Goal: Task Accomplishment & Management: Manage account settings

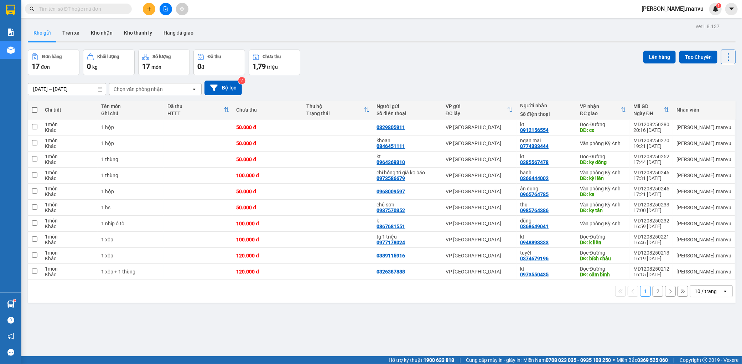
click at [33, 105] on th at bounding box center [35, 110] width 14 height 19
click at [31, 109] on label at bounding box center [34, 109] width 6 height 7
click at [35, 106] on input "checkbox" at bounding box center [35, 106] width 0 height 0
checkbox input "true"
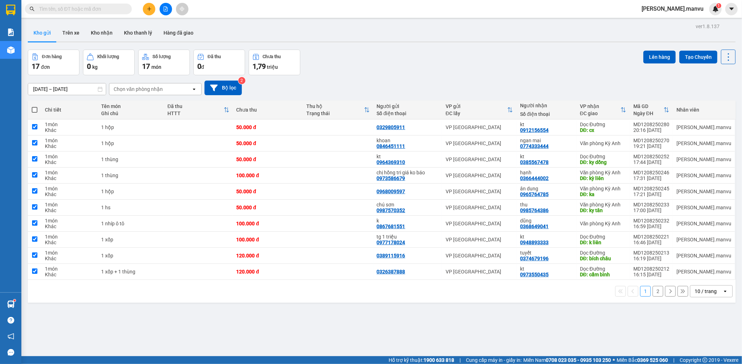
checkbox input "true"
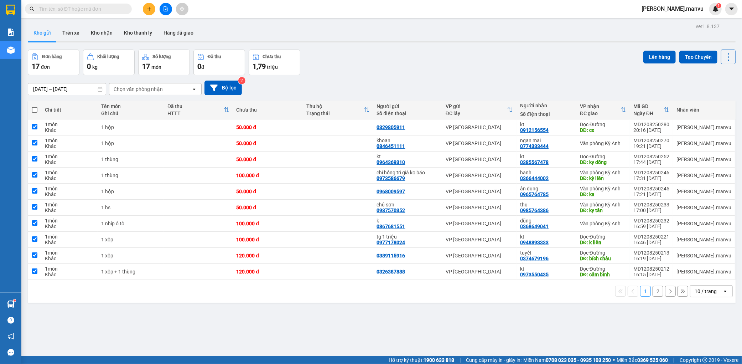
checkbox input "true"
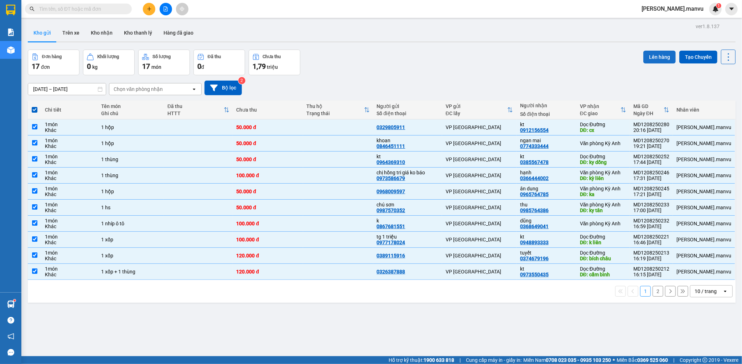
click at [647, 61] on button "Lên hàng" at bounding box center [660, 57] width 32 height 13
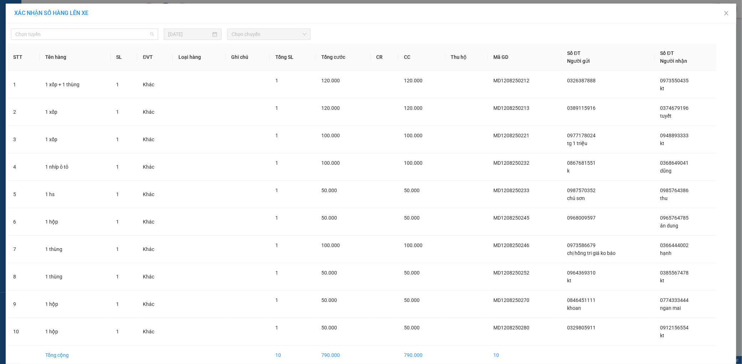
drag, startPoint x: 134, startPoint y: 35, endPoint x: 87, endPoint y: 73, distance: 60.5
click at [133, 35] on span "Chọn tuyến" at bounding box center [84, 34] width 139 height 11
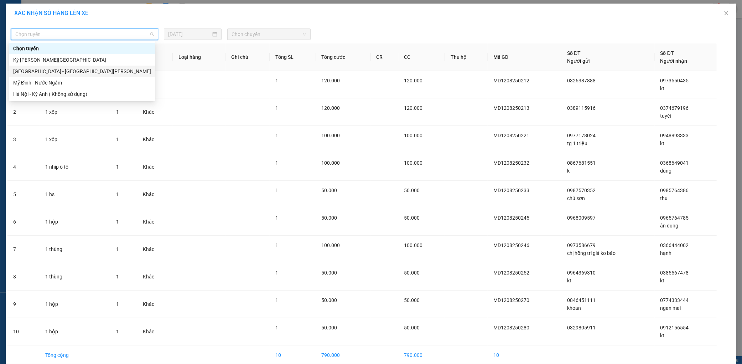
click at [87, 73] on div "[GEOGRAPHIC_DATA] - [GEOGRAPHIC_DATA][PERSON_NAME]" at bounding box center [82, 71] width 138 height 8
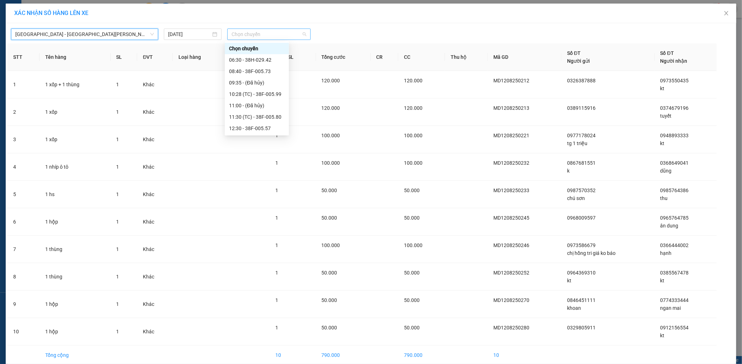
click at [270, 36] on span "Chọn chuyến" at bounding box center [269, 34] width 75 height 11
click at [265, 114] on div "21:55 - 38H-029.22" at bounding box center [257, 117] width 56 height 8
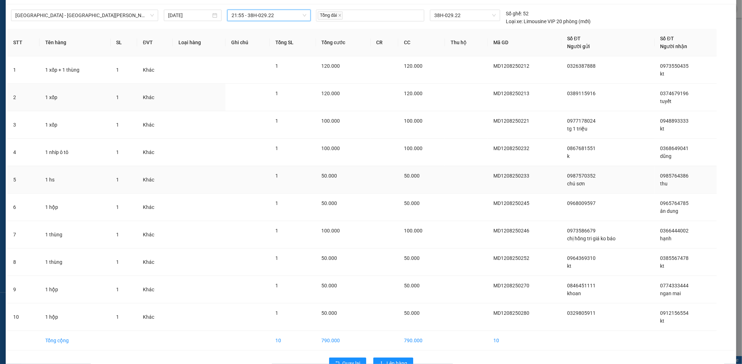
scroll to position [38, 0]
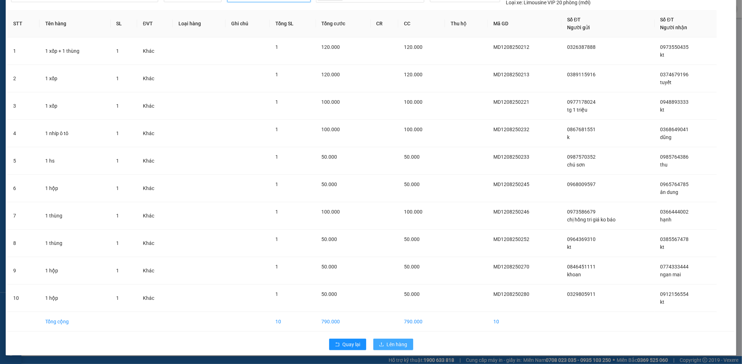
click at [389, 339] on div "Quay lại Lên hàng" at bounding box center [370, 344] width 727 height 19
click at [389, 340] on button "Lên hàng" at bounding box center [394, 344] width 40 height 11
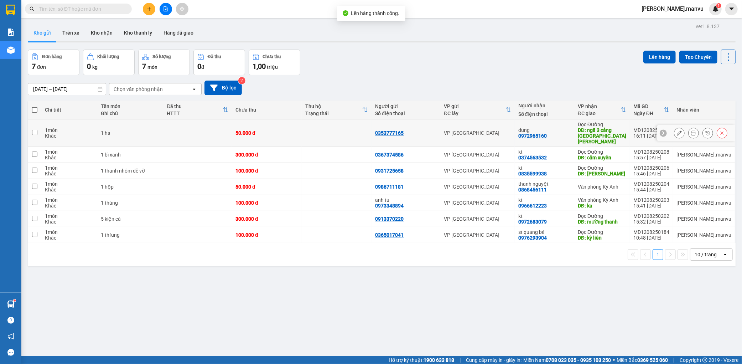
click at [284, 134] on td "50.000 đ" at bounding box center [267, 132] width 70 height 27
checkbox input "true"
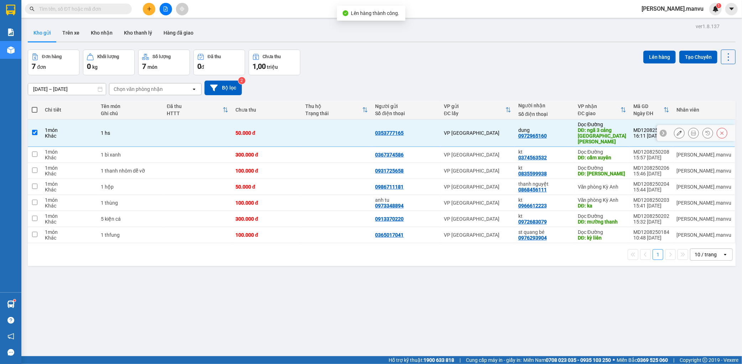
drag, startPoint x: 280, startPoint y: 144, endPoint x: 275, endPoint y: 163, distance: 18.8
click at [277, 151] on td "300.000 đ" at bounding box center [267, 155] width 70 height 16
checkbox input "true"
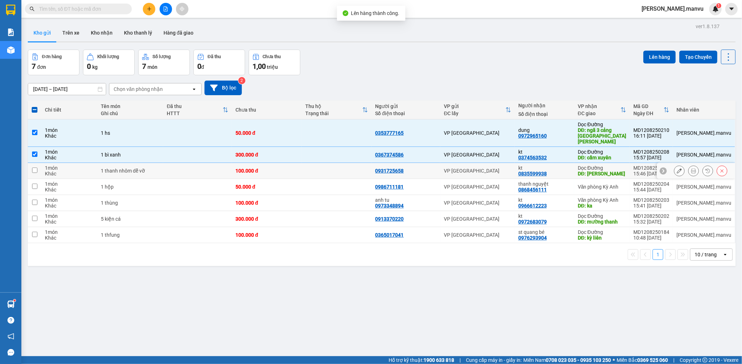
drag, startPoint x: 275, startPoint y: 163, endPoint x: 273, endPoint y: 172, distance: 9.9
click at [275, 168] on div "100.000 đ" at bounding box center [267, 171] width 63 height 6
checkbox input "true"
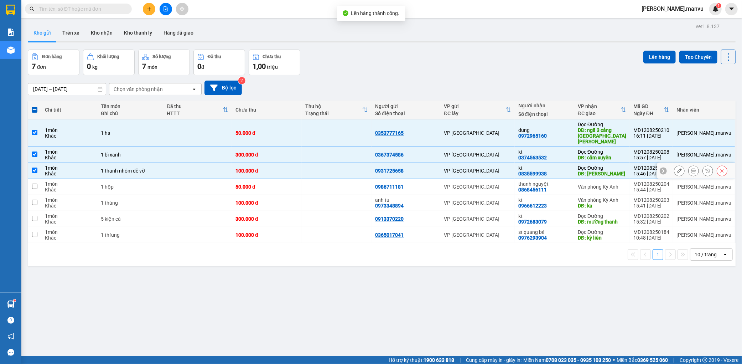
click at [271, 182] on td "50.000 đ" at bounding box center [267, 187] width 70 height 16
checkbox input "true"
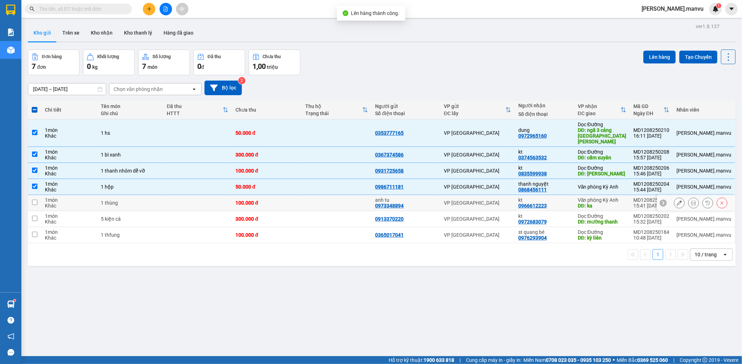
drag, startPoint x: 257, startPoint y: 201, endPoint x: 258, endPoint y: 206, distance: 4.4
click at [257, 201] on td "100.000 đ" at bounding box center [267, 203] width 70 height 16
checkbox input "true"
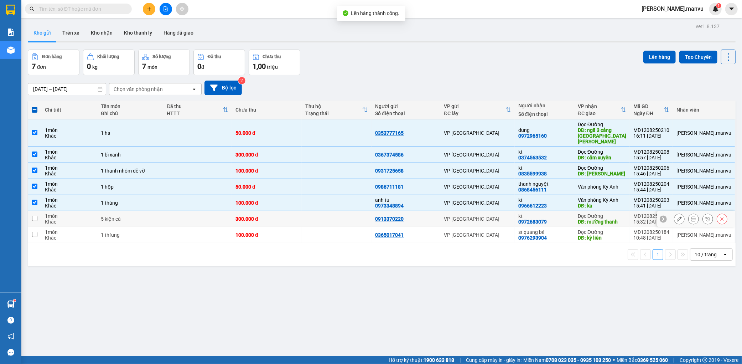
drag, startPoint x: 260, startPoint y: 217, endPoint x: 260, endPoint y: 225, distance: 8.6
click at [260, 221] on td "300.000 đ" at bounding box center [267, 219] width 70 height 16
checkbox input "true"
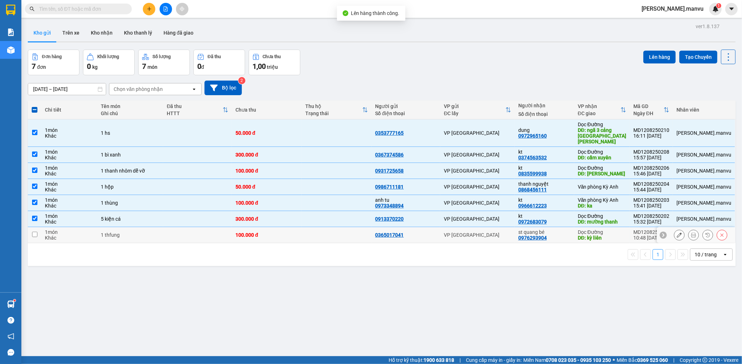
click at [261, 232] on div "100.000 đ" at bounding box center [267, 235] width 63 height 6
checkbox input "true"
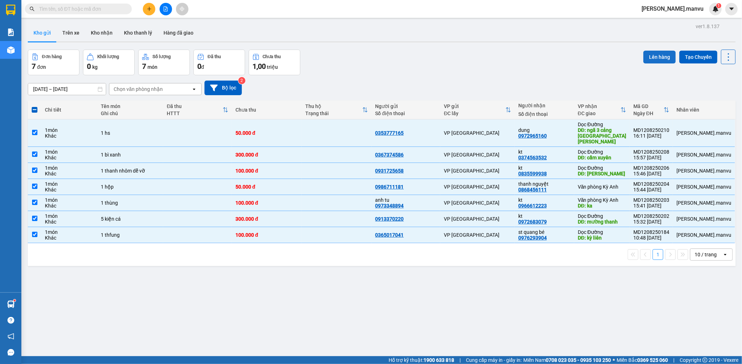
click at [653, 54] on button "Lên hàng" at bounding box center [660, 57] width 32 height 13
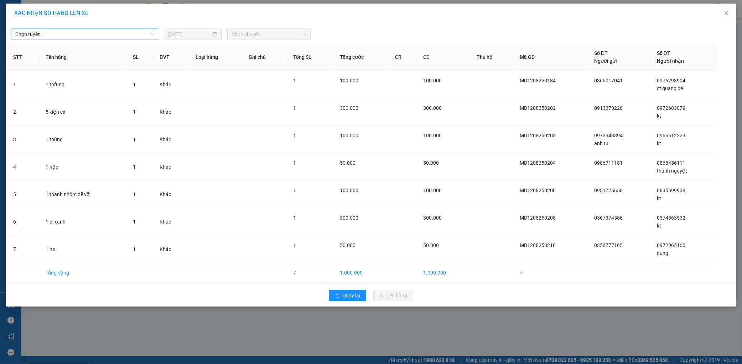
click at [117, 34] on span "Chọn tuyến" at bounding box center [84, 34] width 139 height 11
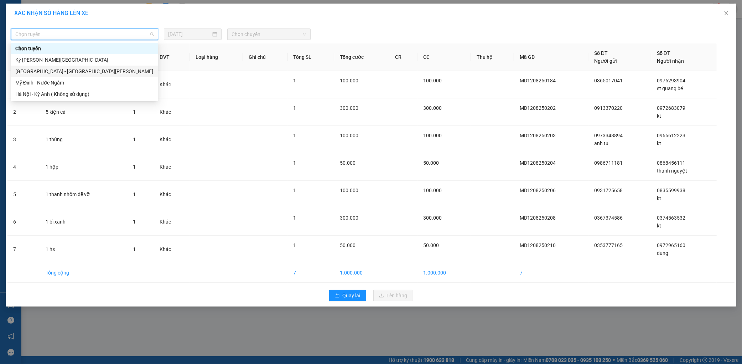
click at [36, 73] on div "[GEOGRAPHIC_DATA] - [GEOGRAPHIC_DATA][PERSON_NAME]" at bounding box center [84, 71] width 139 height 8
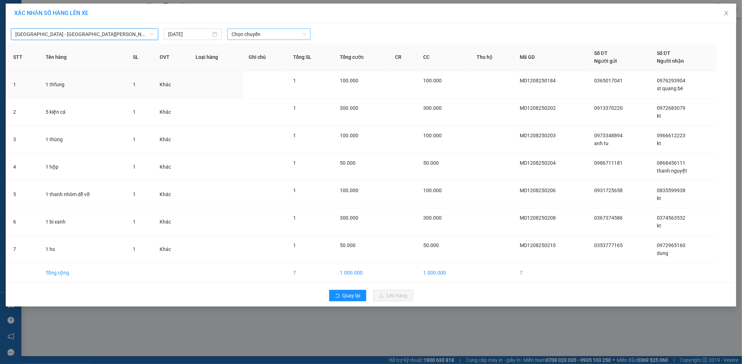
click at [274, 35] on span "Chọn chuyến" at bounding box center [269, 34] width 75 height 11
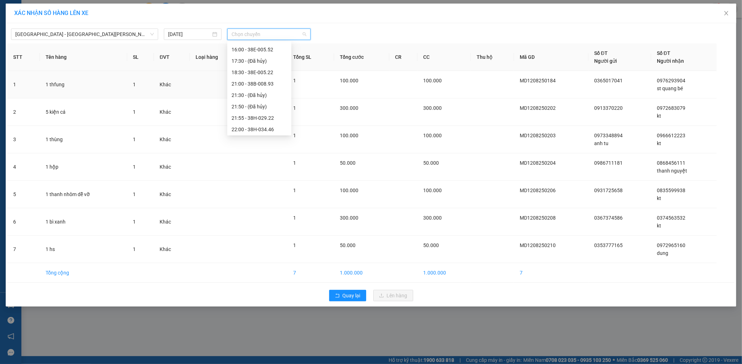
scroll to position [114, 0]
click at [265, 120] on div "21:55 - 38H-029.22" at bounding box center [260, 117] width 56 height 8
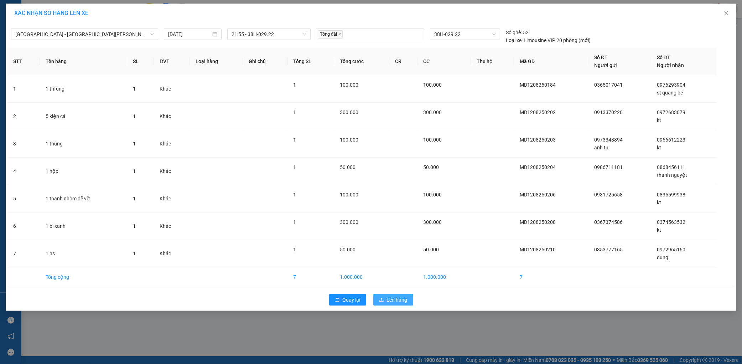
click at [393, 295] on button "Lên hàng" at bounding box center [394, 299] width 40 height 11
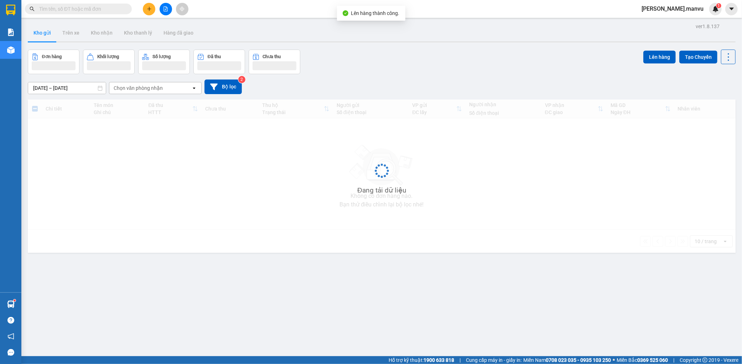
click at [168, 13] on button at bounding box center [166, 9] width 12 height 12
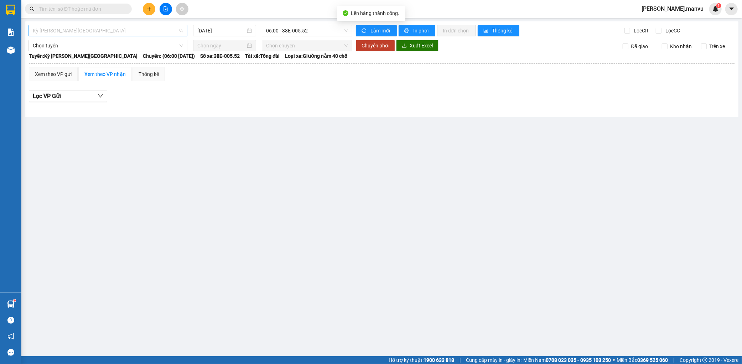
click at [106, 26] on span "Kỳ [PERSON_NAME][GEOGRAPHIC_DATA]" at bounding box center [108, 30] width 150 height 11
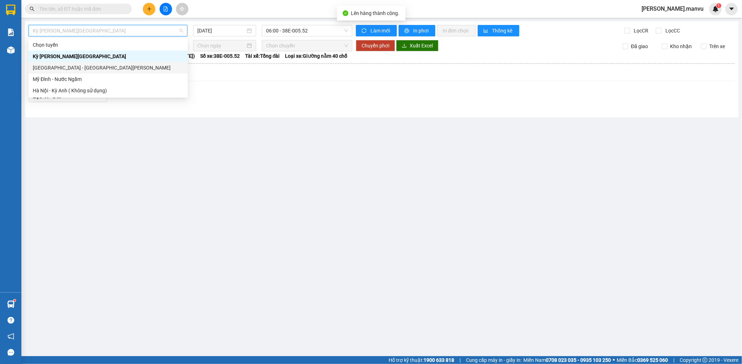
click at [71, 64] on div "[GEOGRAPHIC_DATA] - [GEOGRAPHIC_DATA][PERSON_NAME]" at bounding box center [108, 68] width 151 height 8
type input "[DATE]"
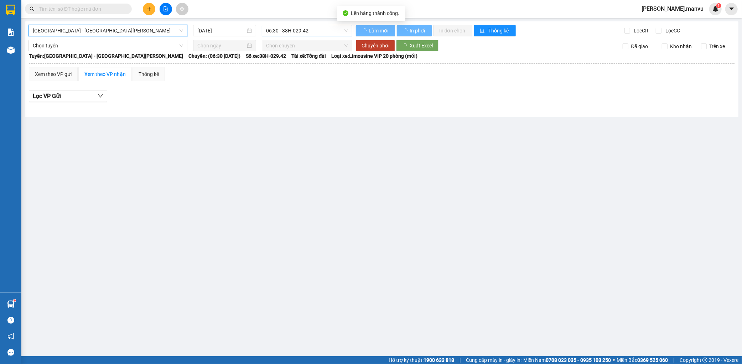
click at [295, 29] on span "06:30 - 38H-029.42" at bounding box center [307, 30] width 82 height 11
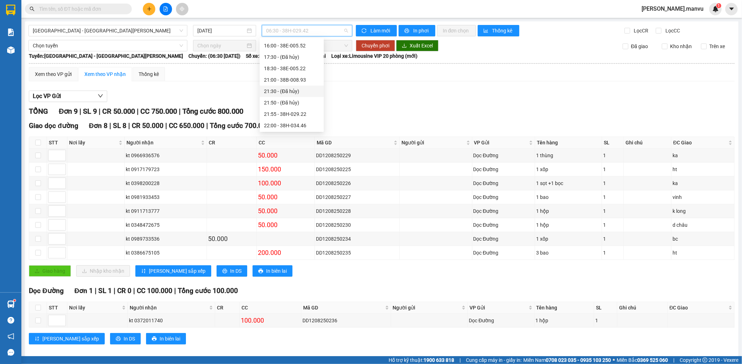
scroll to position [114, 0]
click at [297, 113] on div "21:55 - 38H-029.22" at bounding box center [292, 113] width 56 height 8
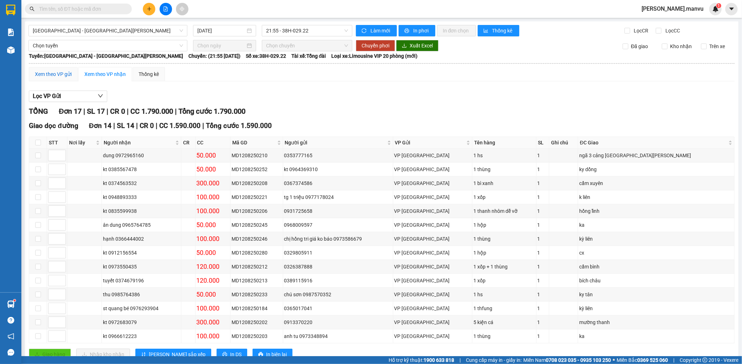
click at [54, 75] on div "Xem theo VP gửi" at bounding box center [53, 74] width 37 height 8
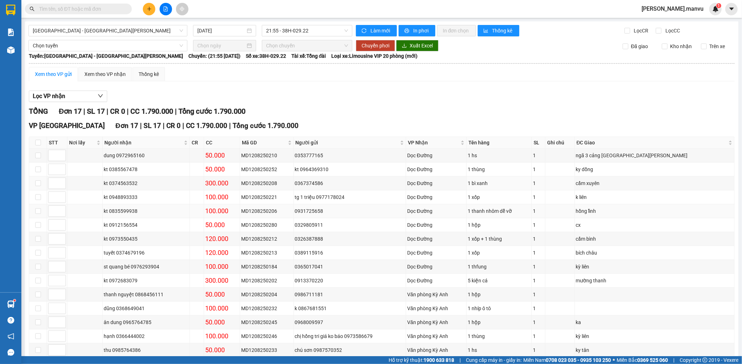
scroll to position [68, 0]
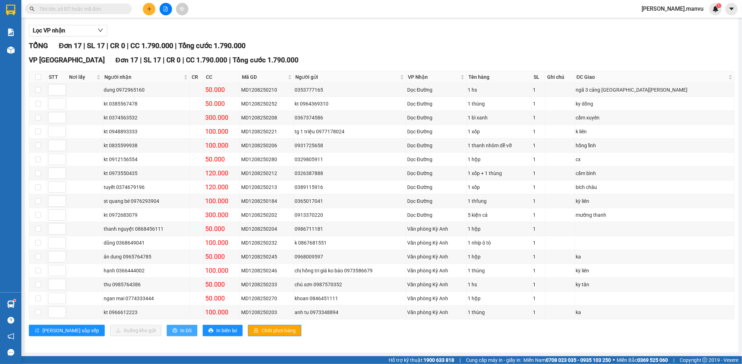
click at [180, 330] on span "In DS" at bounding box center [185, 330] width 11 height 8
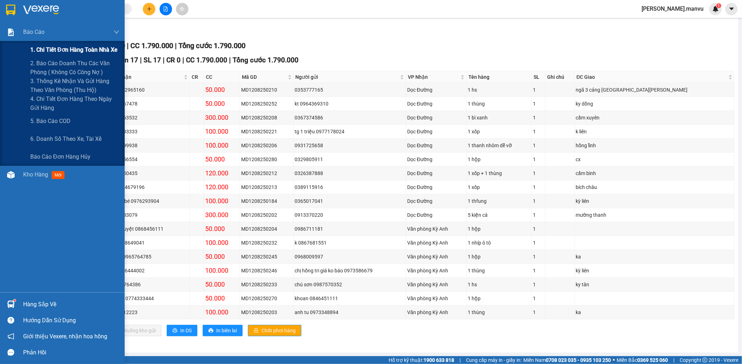
click at [44, 46] on span "1. Chi tiết đơn hàng toàn nhà xe" at bounding box center [73, 49] width 87 height 9
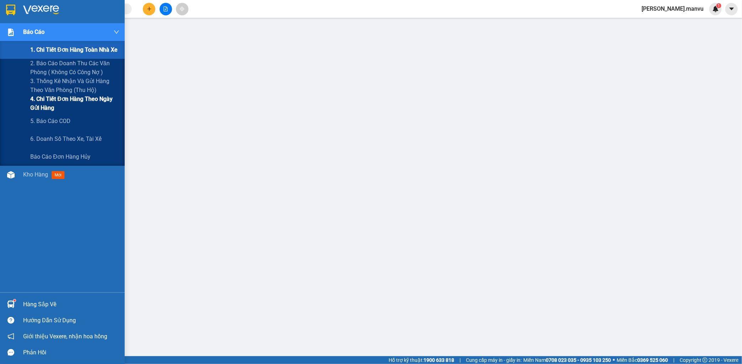
click at [87, 102] on span "4. Chi tiết đơn hàng theo ngày gửi hàng" at bounding box center [74, 103] width 89 height 18
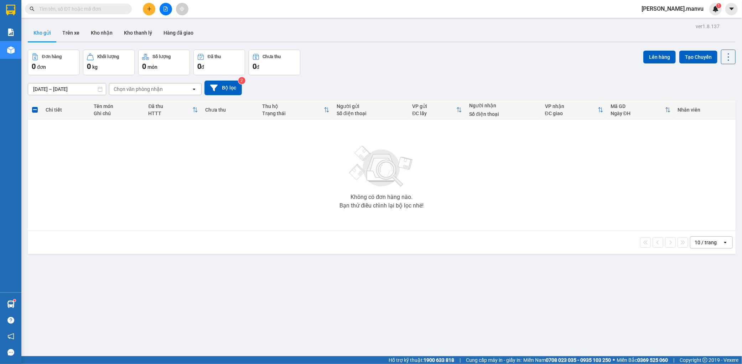
click at [159, 13] on div at bounding box center [165, 9] width 53 height 12
click at [163, 11] on button at bounding box center [166, 9] width 12 height 12
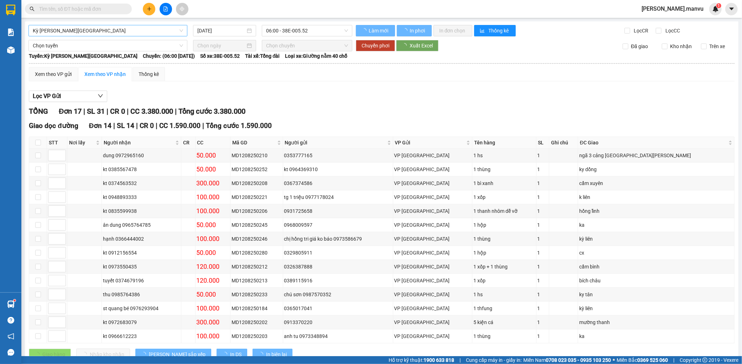
click at [108, 34] on span "Kỳ [PERSON_NAME][GEOGRAPHIC_DATA]" at bounding box center [108, 30] width 150 height 11
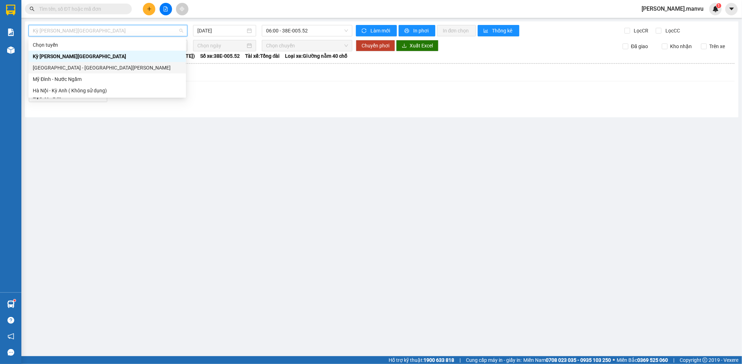
click at [75, 69] on div "[GEOGRAPHIC_DATA] - [GEOGRAPHIC_DATA][PERSON_NAME]" at bounding box center [107, 68] width 149 height 8
type input "[DATE]"
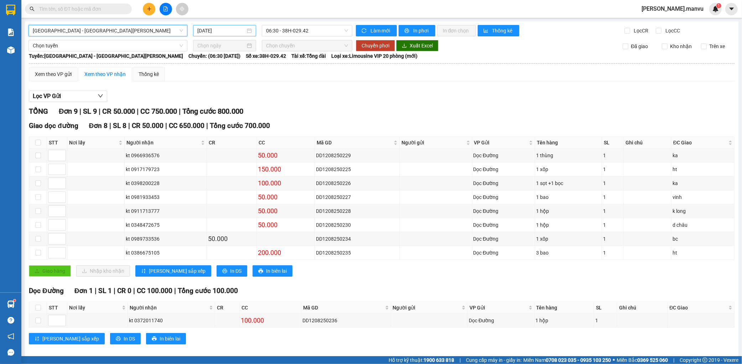
click at [198, 34] on input "[DATE]" at bounding box center [221, 31] width 48 height 8
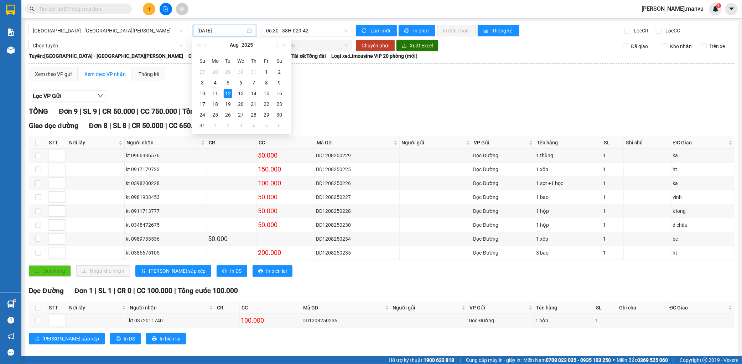
click at [333, 36] on div "06:30 - 38H-029.42" at bounding box center [307, 30] width 91 height 11
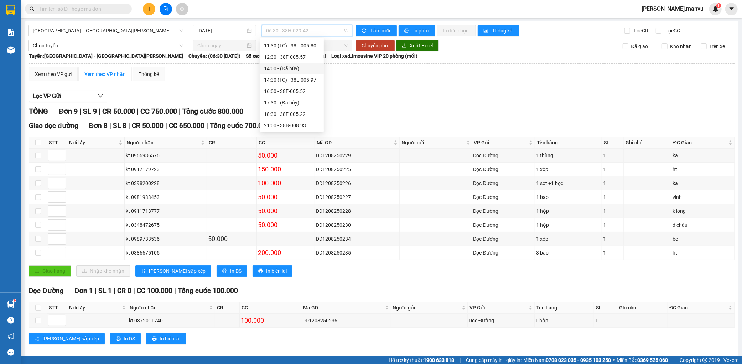
scroll to position [114, 0]
click at [301, 111] on div "21:55 - 38H-029.22" at bounding box center [292, 113] width 56 height 8
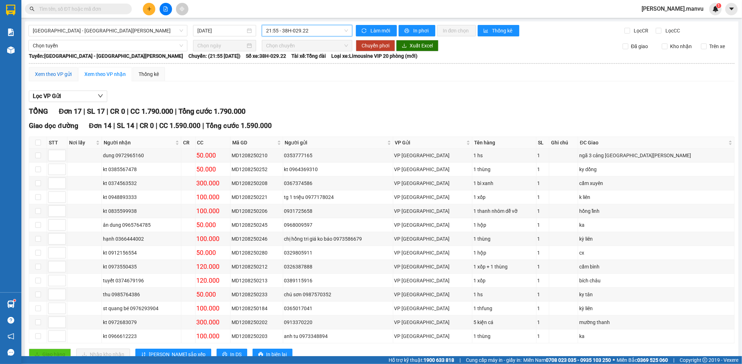
click at [55, 70] on div "Xem theo VP gửi" at bounding box center [53, 74] width 37 height 8
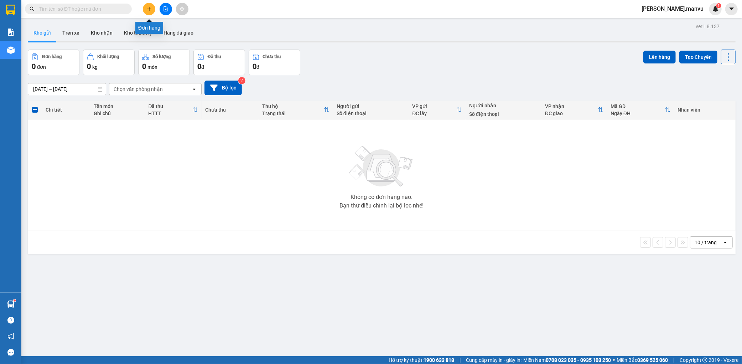
click at [149, 14] on button at bounding box center [149, 9] width 12 height 12
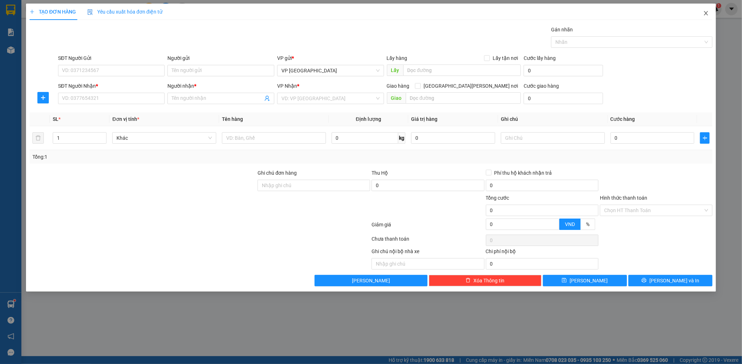
click at [711, 11] on span "Close" at bounding box center [706, 14] width 20 height 20
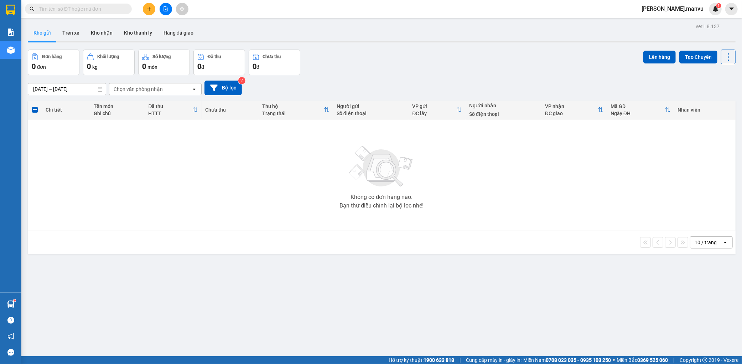
click at [697, 13] on span "[PERSON_NAME].manvu" at bounding box center [672, 8] width 73 height 9
click at [691, 22] on span "Đăng xuất" at bounding box center [688, 22] width 34 height 8
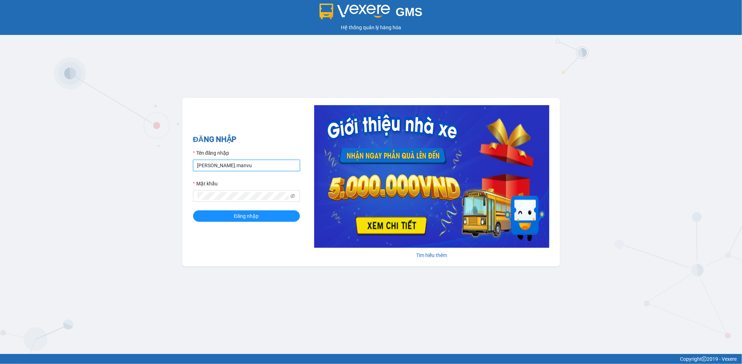
click at [264, 166] on input "[PERSON_NAME].manvu" at bounding box center [246, 165] width 107 height 11
type input "hoang.manvu"
click at [264, 221] on button "Đăng nhập" at bounding box center [246, 215] width 107 height 11
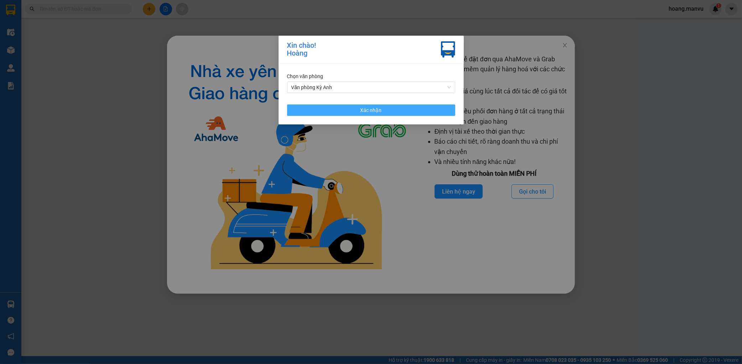
click at [407, 113] on button "Xác nhận" at bounding box center [371, 109] width 168 height 11
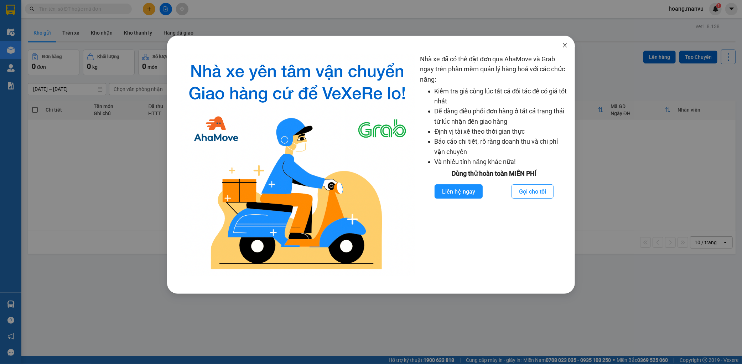
click at [568, 47] on icon "close" at bounding box center [565, 45] width 6 height 6
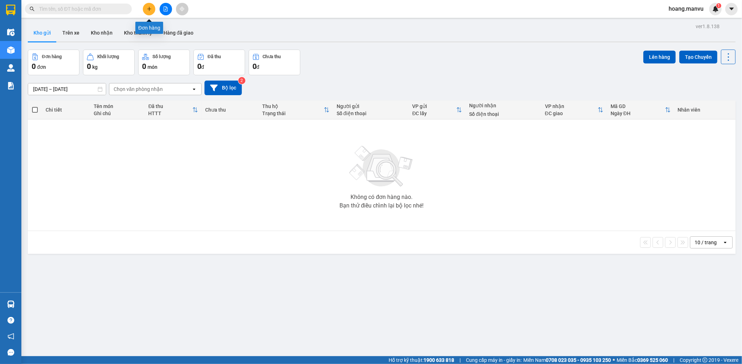
click at [151, 5] on button at bounding box center [149, 9] width 12 height 12
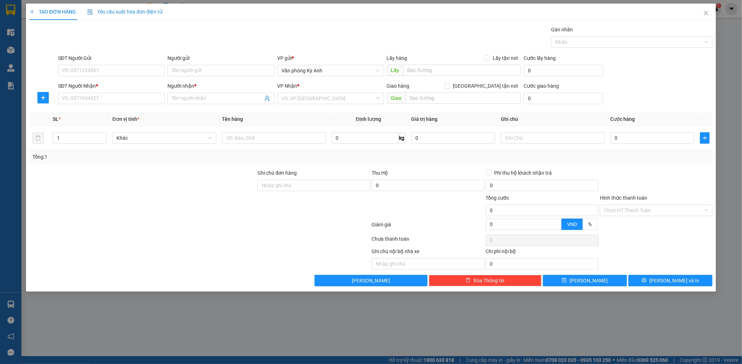
click at [109, 63] on div "SĐT Người Gửi" at bounding box center [111, 59] width 107 height 11
click at [91, 98] on input "SĐT Người Nhận *" at bounding box center [111, 98] width 107 height 11
paste input "0896421233"
type input "0896421233"
click at [187, 102] on input "Người nhận *" at bounding box center [217, 98] width 91 height 8
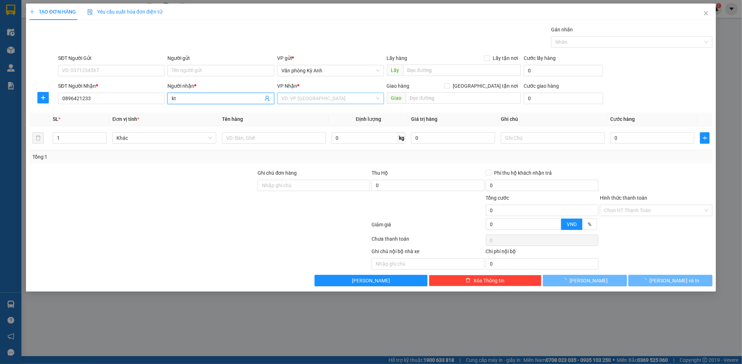
type input "kt"
click at [339, 103] on input "search" at bounding box center [328, 98] width 93 height 11
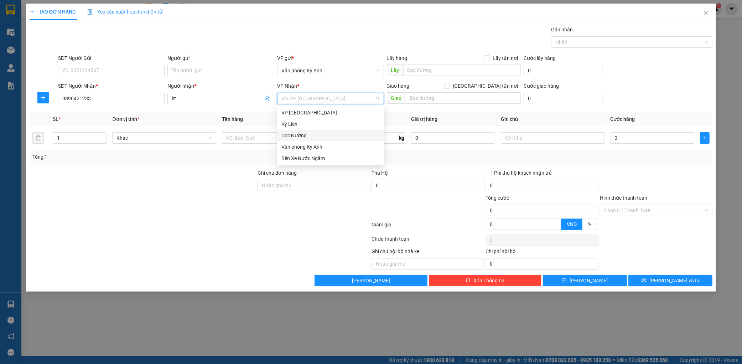
click at [307, 133] on div "Dọc Đường" at bounding box center [331, 136] width 98 height 8
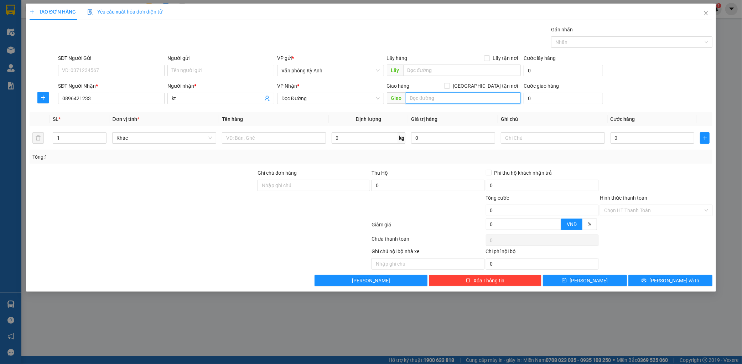
click at [416, 98] on input "text" at bounding box center [463, 97] width 115 height 11
type input "md"
click at [280, 138] on input "text" at bounding box center [274, 137] width 104 height 11
type input "1 xe masyt"
click at [628, 136] on input "0" at bounding box center [653, 137] width 84 height 11
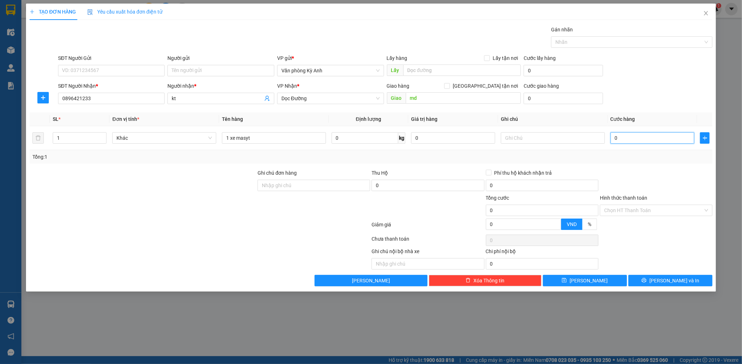
type input "5"
type input "50"
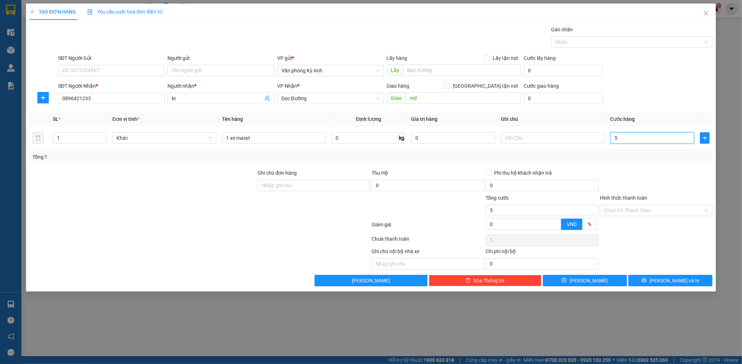
type input "50"
type input "500"
type input "5.000"
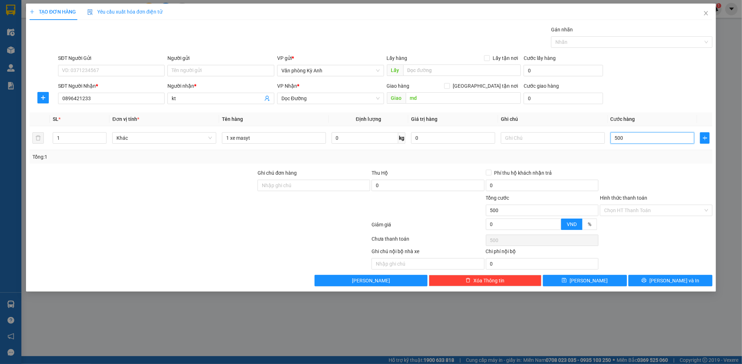
type input "5.000"
type input "50.000"
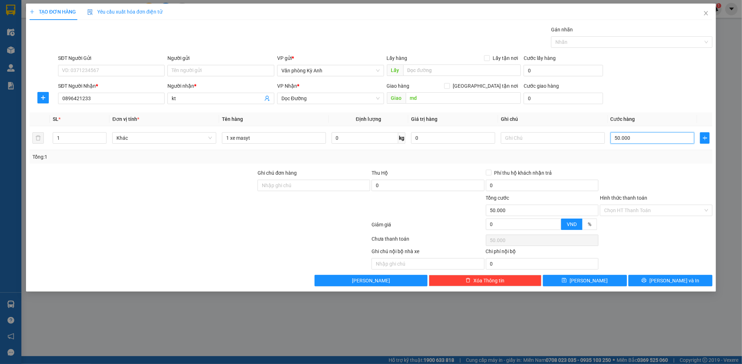
type input "500.000"
drag, startPoint x: 659, startPoint y: 106, endPoint x: 656, endPoint y: 103, distance: 4.2
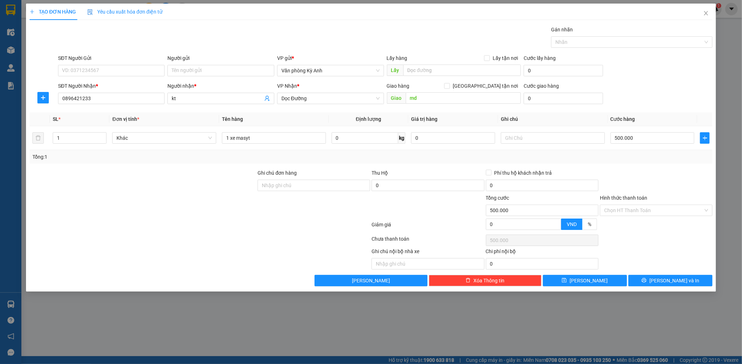
click at [656, 104] on div "SĐT Người Nhận * 0896421233 Người nhận * kt VP Nhận * Dọc Đường Giao hàng Giao …" at bounding box center [386, 94] width 658 height 25
drag, startPoint x: 608, startPoint y: 281, endPoint x: 616, endPoint y: 263, distance: 19.7
click at [608, 279] on button "[PERSON_NAME]" at bounding box center [585, 280] width 84 height 11
type input "0"
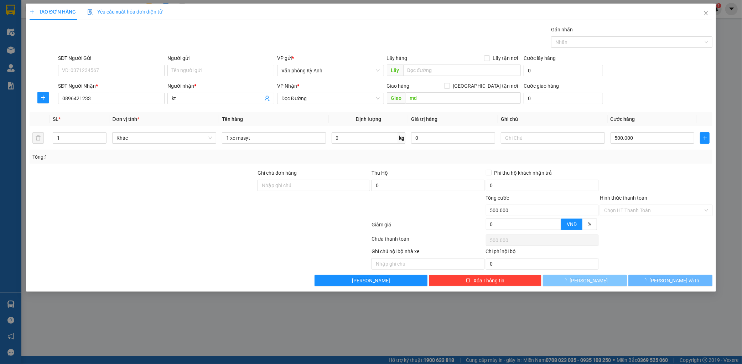
type input "0"
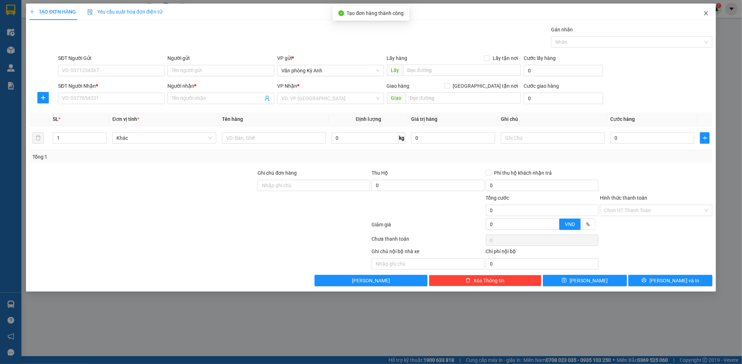
click at [704, 15] on icon "close" at bounding box center [707, 13] width 6 height 6
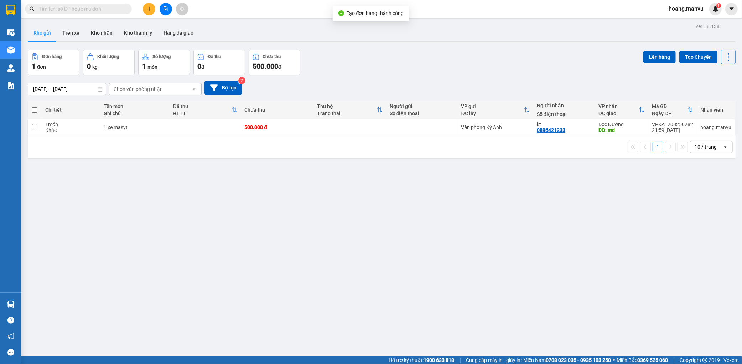
click at [299, 133] on td "500.000 đ" at bounding box center [277, 127] width 73 height 16
checkbox input "true"
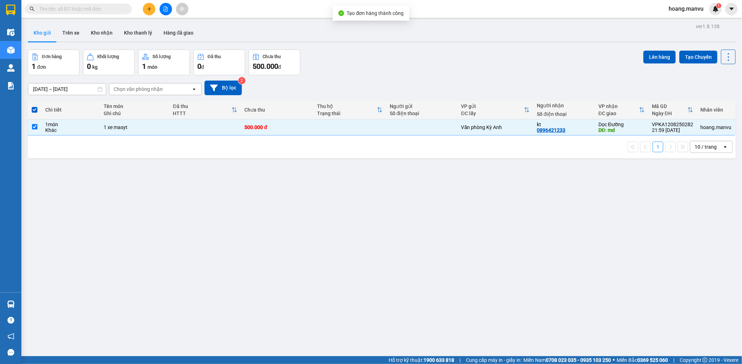
click at [651, 64] on div "Lên hàng Tạo Chuyến" at bounding box center [690, 63] width 92 height 26
click at [661, 58] on button "Lên hàng" at bounding box center [660, 57] width 32 height 13
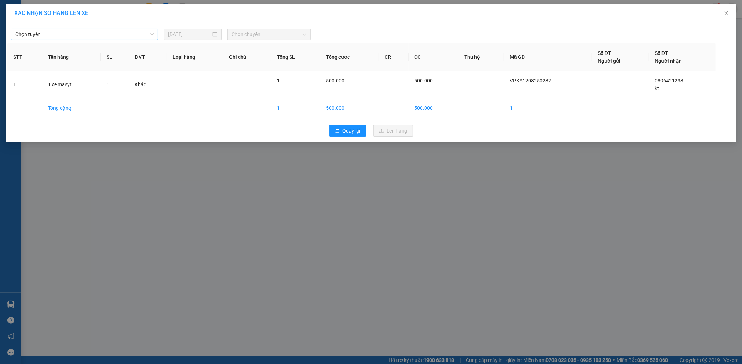
click at [66, 32] on span "Chọn tuyến" at bounding box center [84, 34] width 139 height 11
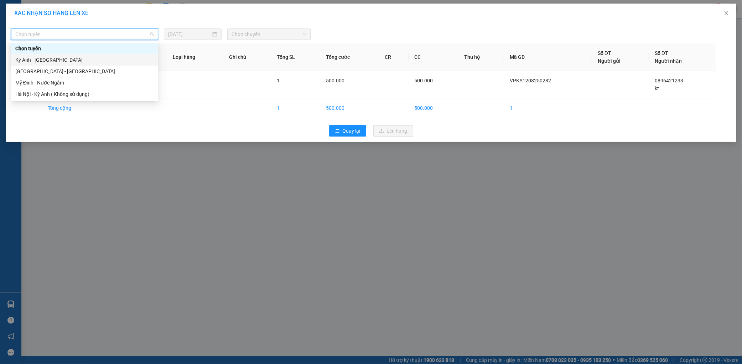
drag, startPoint x: 51, startPoint y: 58, endPoint x: 111, endPoint y: 41, distance: 62.8
click at [52, 58] on div "Kỳ [PERSON_NAME][GEOGRAPHIC_DATA]" at bounding box center [84, 60] width 139 height 8
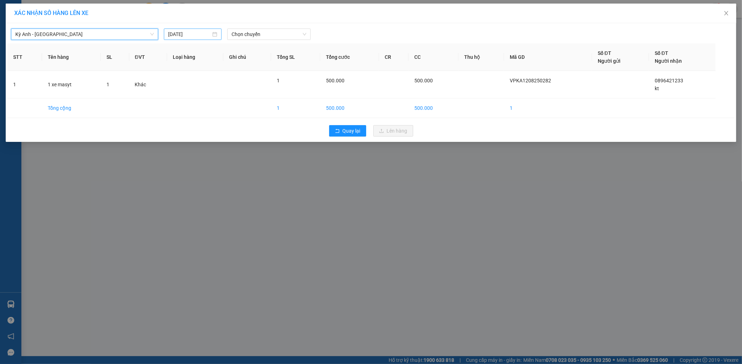
click at [172, 37] on input "[DATE]" at bounding box center [189, 34] width 43 height 8
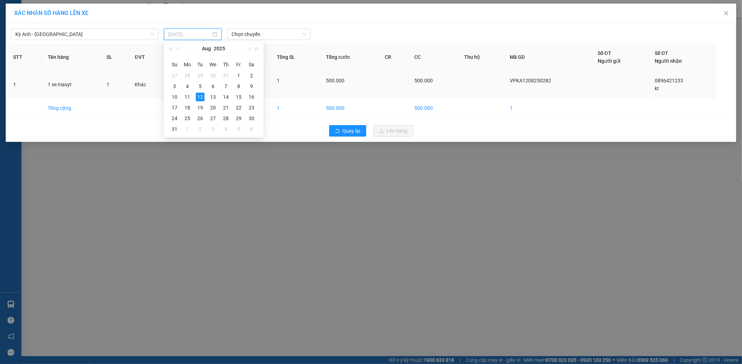
click at [186, 98] on div "11" at bounding box center [187, 97] width 9 height 9
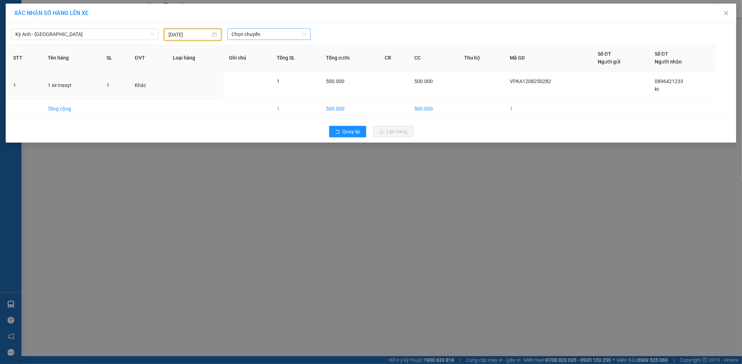
click at [259, 32] on span "Chọn chuyến" at bounding box center [269, 34] width 75 height 11
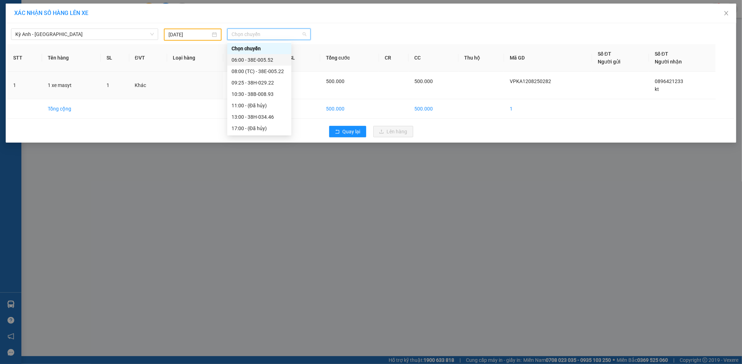
click at [185, 37] on input "11/08/2025" at bounding box center [190, 35] width 42 height 8
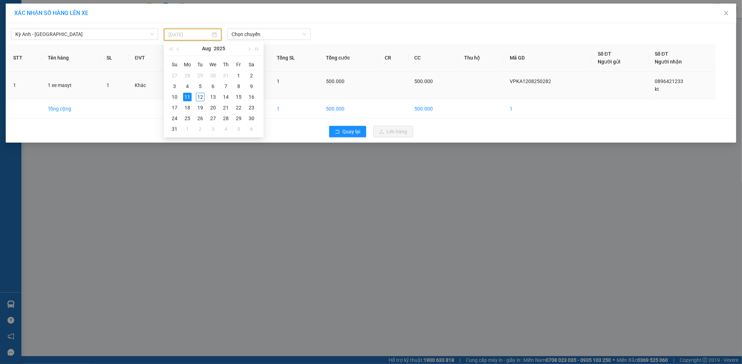
click at [198, 98] on div "12" at bounding box center [200, 97] width 9 height 9
type input "[DATE]"
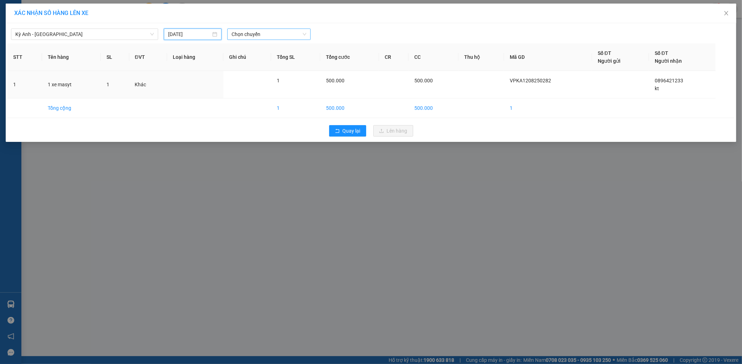
drag, startPoint x: 284, startPoint y: 23, endPoint x: 274, endPoint y: 32, distance: 13.4
click at [283, 23] on div "Kỳ Anh - Hà Nội 12/08/2025 Chọn chuyến STT Tên hàng SL ĐVT Loại hàng Ghi chú Tổ…" at bounding box center [371, 82] width 731 height 119
click at [274, 34] on span "Chọn chuyến" at bounding box center [269, 34] width 75 height 11
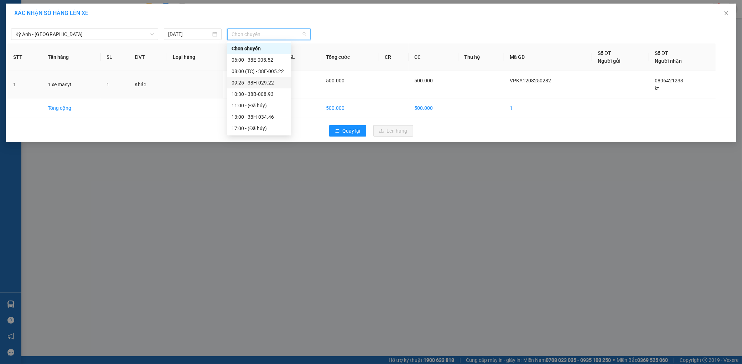
click at [275, 84] on div "09:25 - 38H-029.22" at bounding box center [260, 83] width 56 height 8
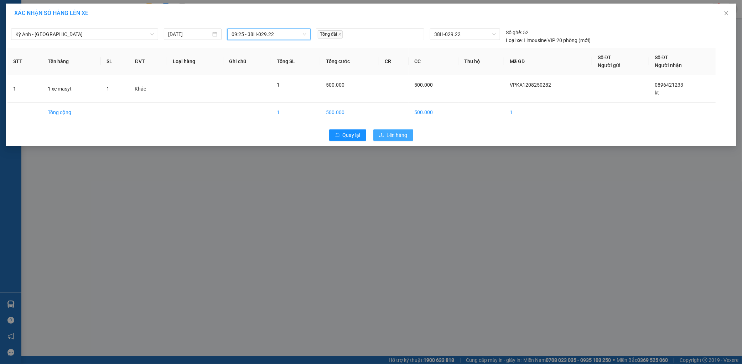
click at [396, 136] on span "Lên hàng" at bounding box center [397, 135] width 21 height 8
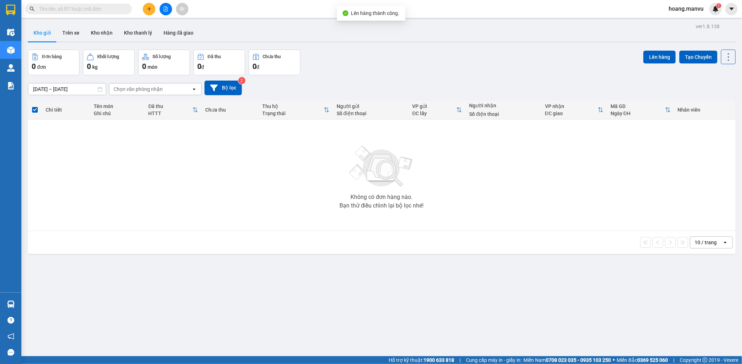
click at [689, 7] on span "hoang.manvu" at bounding box center [686, 8] width 46 height 9
click at [681, 19] on span "Đăng xuất" at bounding box center [689, 22] width 31 height 8
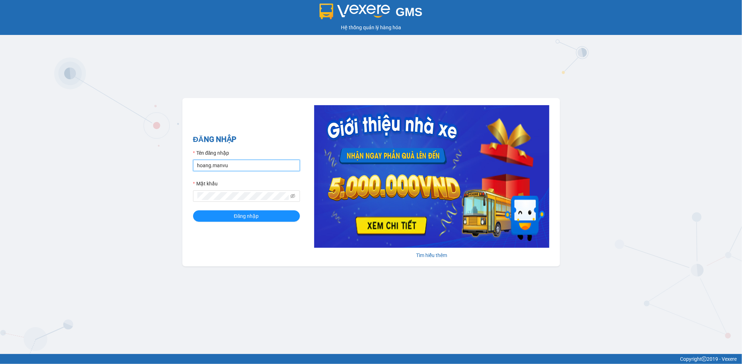
click at [250, 168] on input "hoang.manvu" at bounding box center [246, 165] width 107 height 11
type input "[PERSON_NAME].manvu"
click at [257, 213] on span "Đăng nhập" at bounding box center [246, 216] width 25 height 8
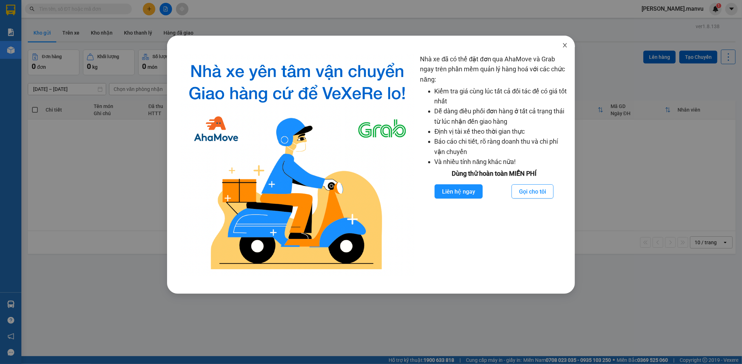
click at [563, 51] on span "Close" at bounding box center [565, 46] width 20 height 20
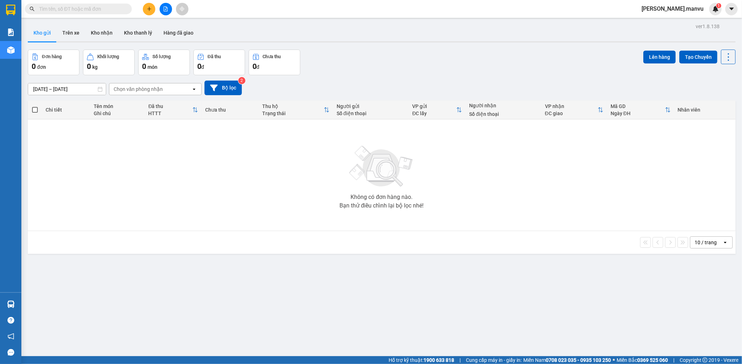
click at [163, 10] on icon "file-add" at bounding box center [165, 8] width 5 height 5
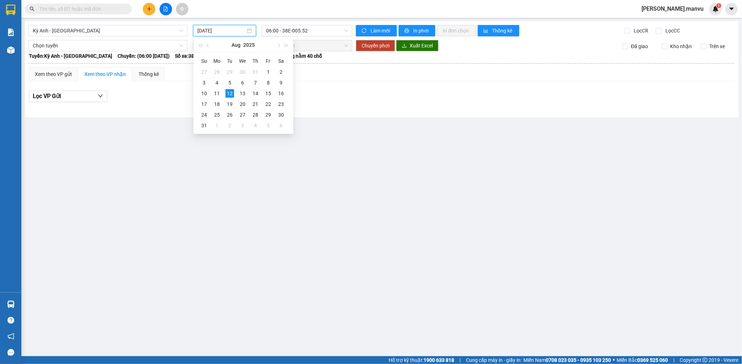
click at [211, 29] on input "[DATE]" at bounding box center [221, 31] width 48 height 8
type input "[DATE]"
click at [325, 31] on span "06:00 - 38E-005.52" at bounding box center [307, 30] width 82 height 11
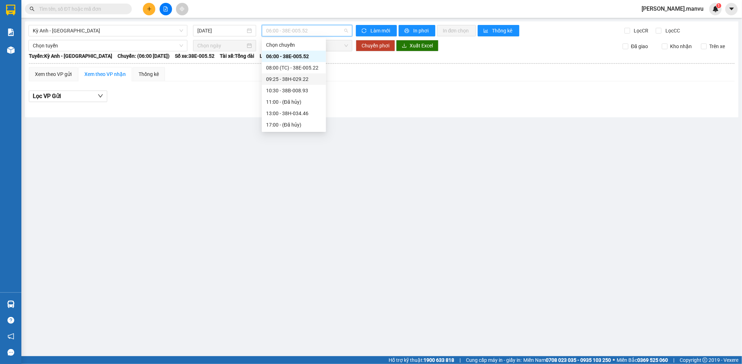
click at [309, 80] on div "09:25 - 38H-029.22" at bounding box center [294, 79] width 56 height 8
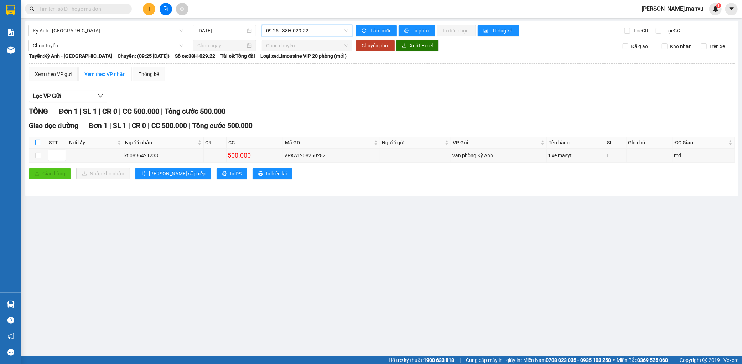
click at [38, 142] on input "checkbox" at bounding box center [38, 143] width 6 height 6
checkbox input "true"
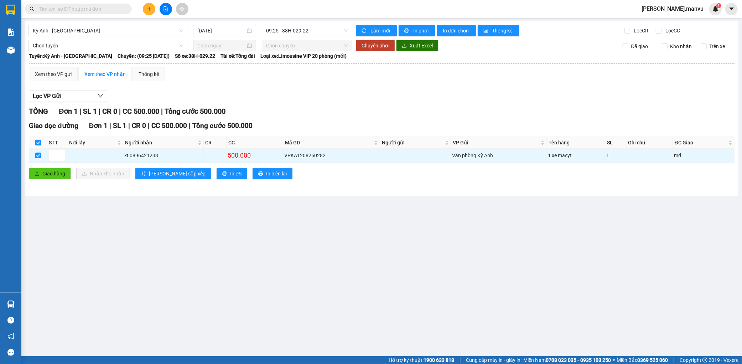
click at [36, 144] on input "checkbox" at bounding box center [38, 143] width 6 height 6
checkbox input "false"
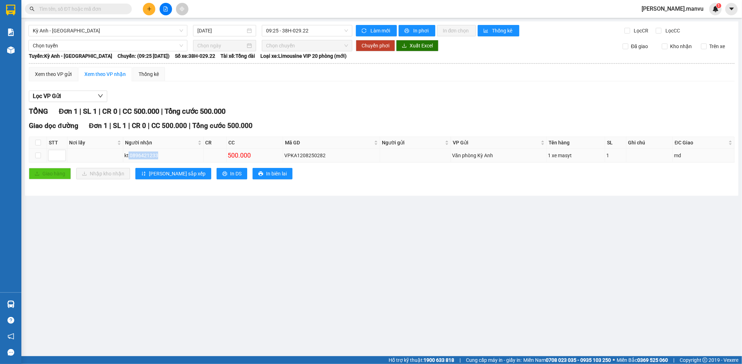
drag, startPoint x: 129, startPoint y: 158, endPoint x: 174, endPoint y: 153, distance: 44.8
click at [174, 153] on div "kt 0896421233" at bounding box center [163, 155] width 78 height 8
copy div "0896421233"
drag, startPoint x: 75, startPoint y: 16, endPoint x: 78, endPoint y: 13, distance: 4.3
click at [75, 15] on div "Kết quả tìm kiếm ( 0 ) Bộ lọc No Data nguyen.manvu 1" at bounding box center [371, 9] width 742 height 18
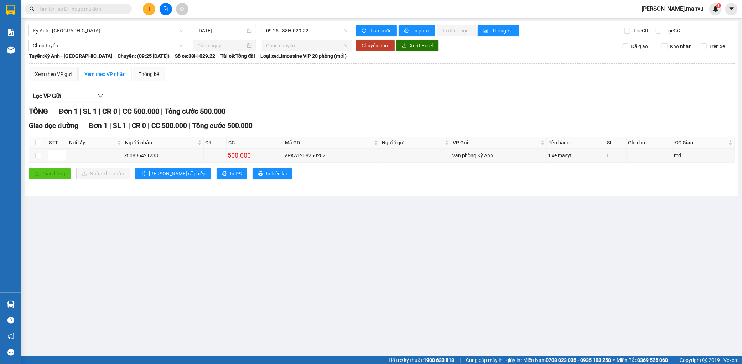
click at [78, 13] on span at bounding box center [78, 9] width 107 height 11
click at [81, 10] on input "text" at bounding box center [81, 9] width 84 height 8
paste input "0896421233"
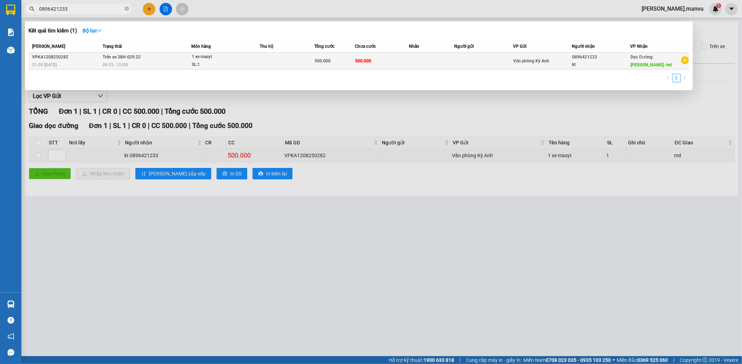
type input "0896421233"
click at [289, 66] on td at bounding box center [287, 61] width 54 height 17
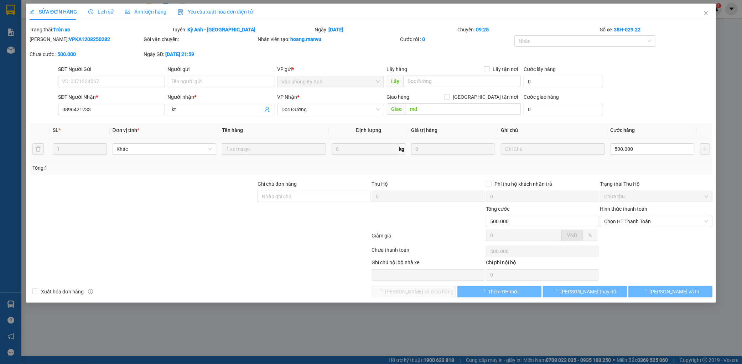
type input "0896421233"
type input "kt"
type input "md"
type input "500.000"
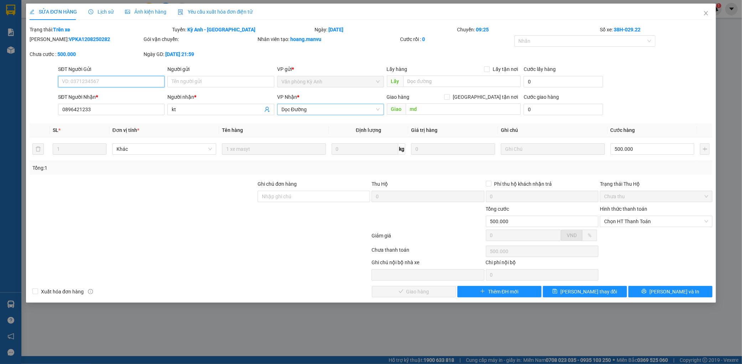
click at [357, 109] on span "Dọc Đường" at bounding box center [331, 109] width 98 height 11
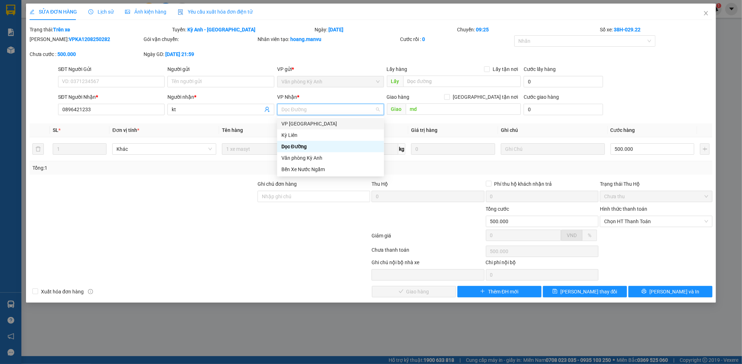
click at [325, 125] on div "VP [GEOGRAPHIC_DATA]" at bounding box center [331, 124] width 98 height 8
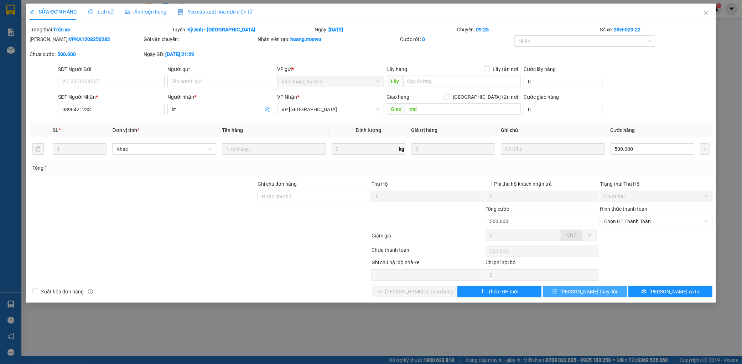
click at [582, 291] on span "[PERSON_NAME] đổi" at bounding box center [589, 292] width 57 height 8
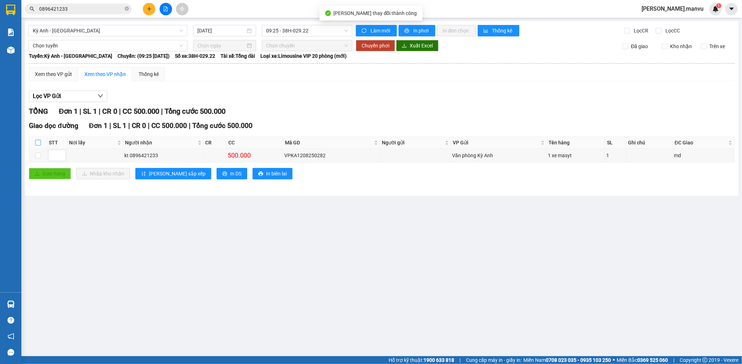
click at [40, 141] on input "checkbox" at bounding box center [38, 143] width 6 height 6
checkbox input "true"
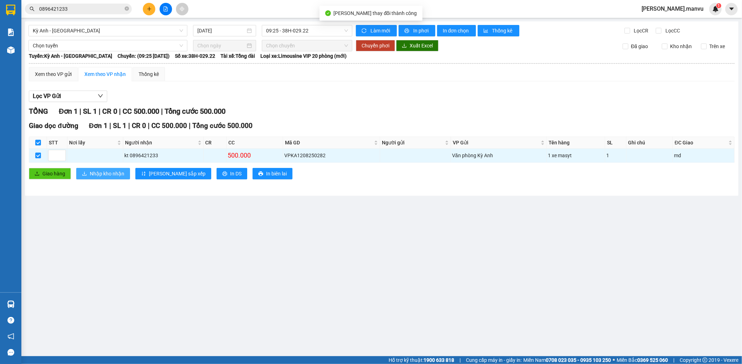
click at [114, 172] on span "Nhập kho nhận" at bounding box center [107, 174] width 35 height 8
checkbox input "false"
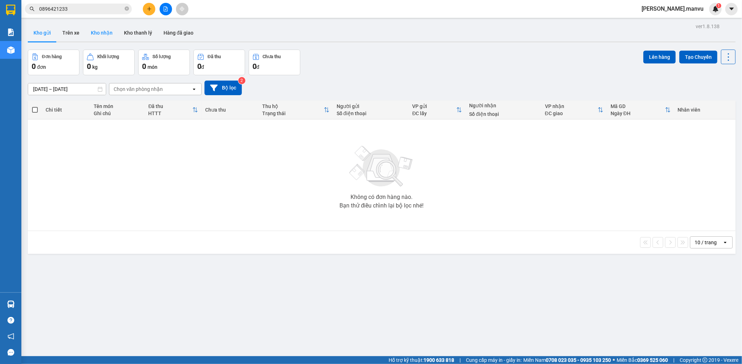
click at [104, 26] on button "Kho nhận" at bounding box center [101, 32] width 33 height 17
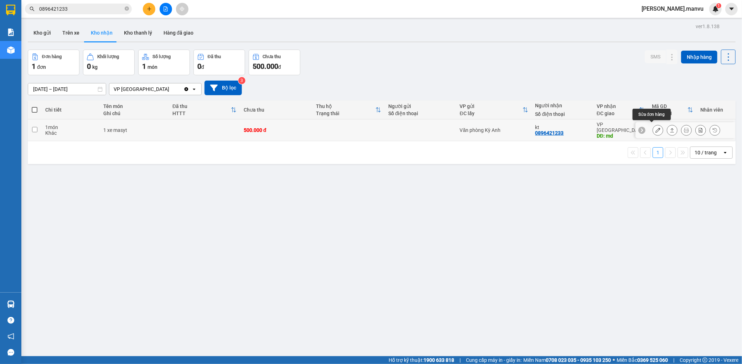
click at [653, 127] on button at bounding box center [658, 130] width 10 height 12
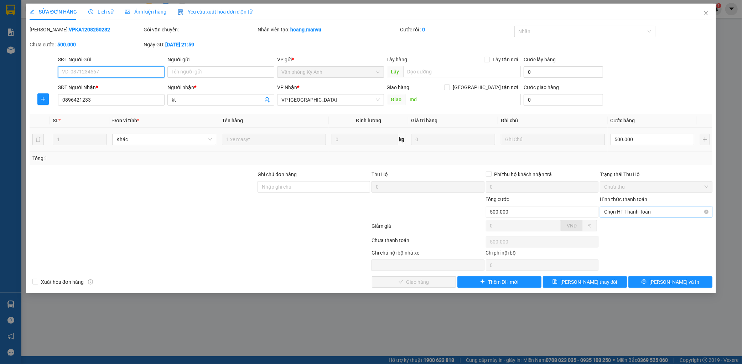
click at [625, 208] on span "Chọn HT Thanh Toán" at bounding box center [656, 211] width 104 height 11
click at [618, 226] on div "Tại văn phòng" at bounding box center [656, 226] width 104 height 8
type input "0"
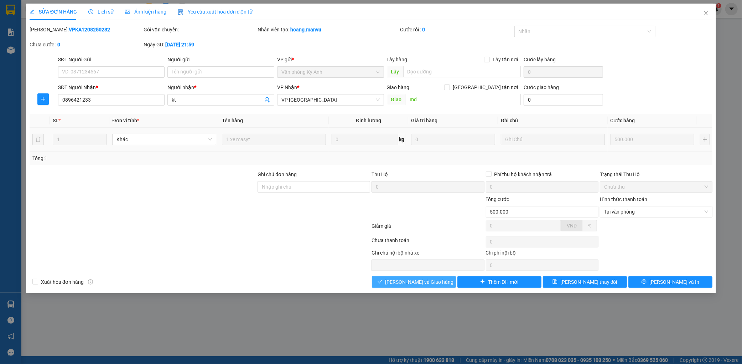
click at [428, 283] on span "Lưu và Giao hàng" at bounding box center [420, 282] width 68 height 8
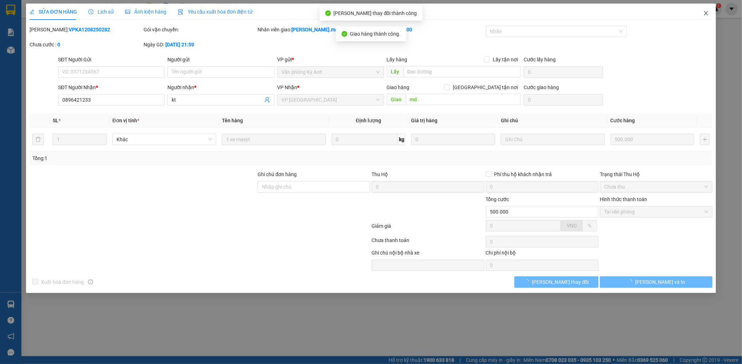
click at [706, 11] on icon "close" at bounding box center [707, 13] width 6 height 6
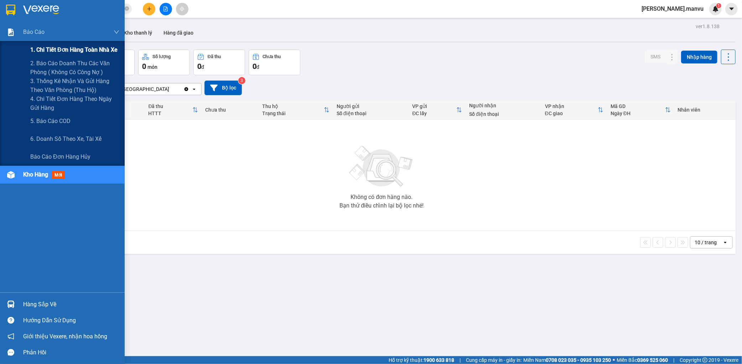
click at [80, 57] on div "1. Chi tiết đơn hàng toàn nhà xe" at bounding box center [74, 50] width 89 height 18
